Goal: Submit feedback/report problem

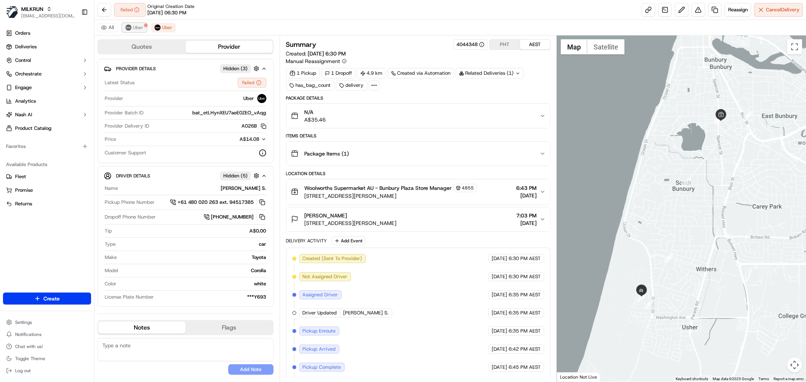
click at [123, 25] on button "Uber" at bounding box center [134, 27] width 25 height 9
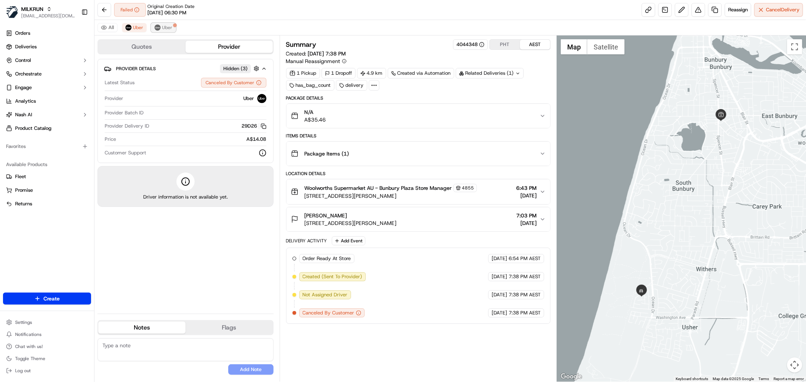
click at [163, 27] on span "Uber" at bounding box center [167, 28] width 10 height 6
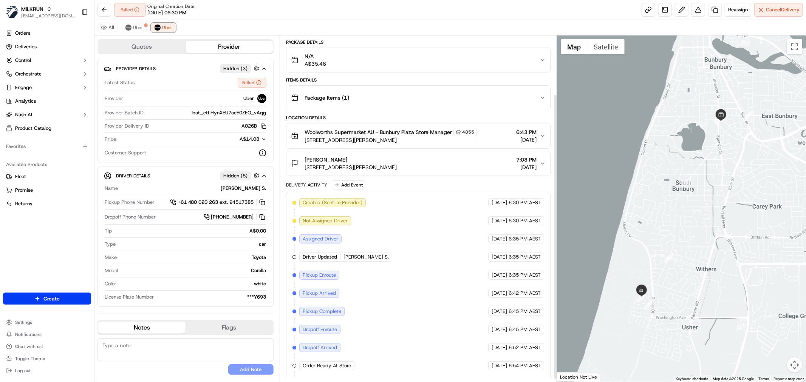
scroll to position [74, 0]
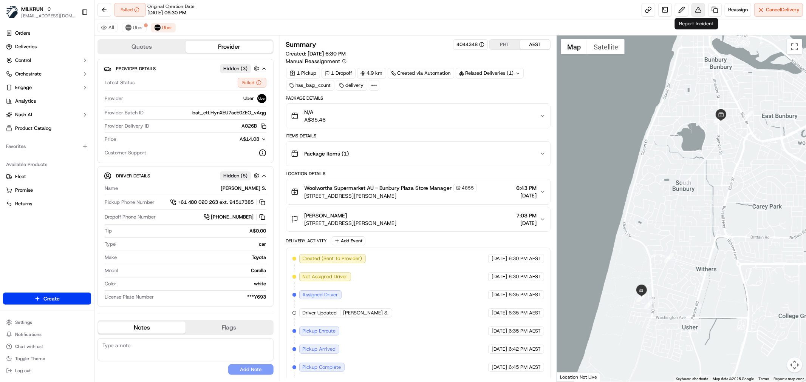
click at [695, 8] on button at bounding box center [698, 10] width 14 height 14
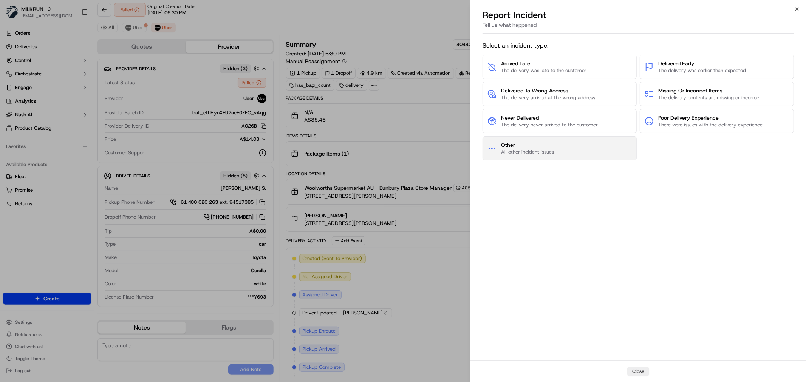
click at [515, 150] on span "All other incident issues" at bounding box center [527, 152] width 53 height 7
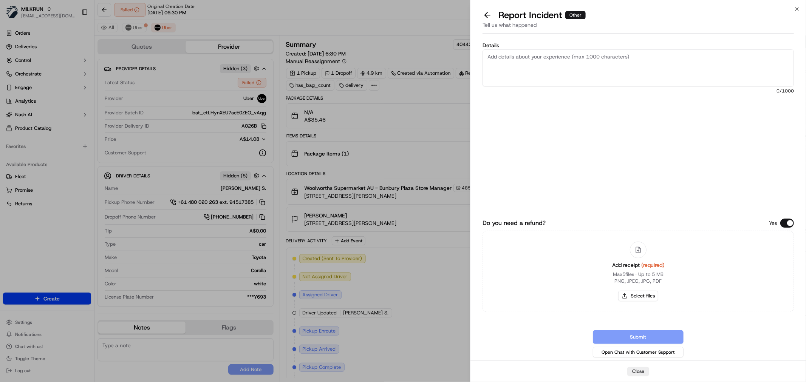
click at [532, 77] on textarea "Details" at bounding box center [637, 67] width 311 height 37
paste textarea "$35.46"
type textarea "MARKED AS FAILED AND NOT RETURNED TO STORE // PLEASE REIMBURSE $$35.46"
click at [649, 295] on button "Select files" at bounding box center [638, 296] width 40 height 11
type input "C:\fakepath\Screenshot 2025-09-15 182714.png"
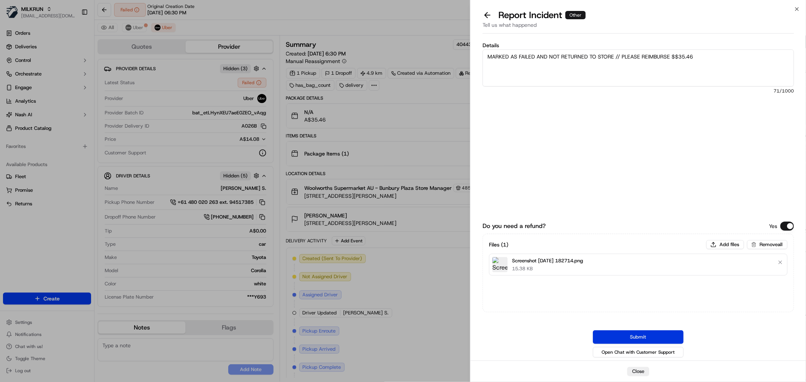
click at [661, 337] on button "Submit" at bounding box center [638, 338] width 91 height 14
